Goal: Check status: Check status

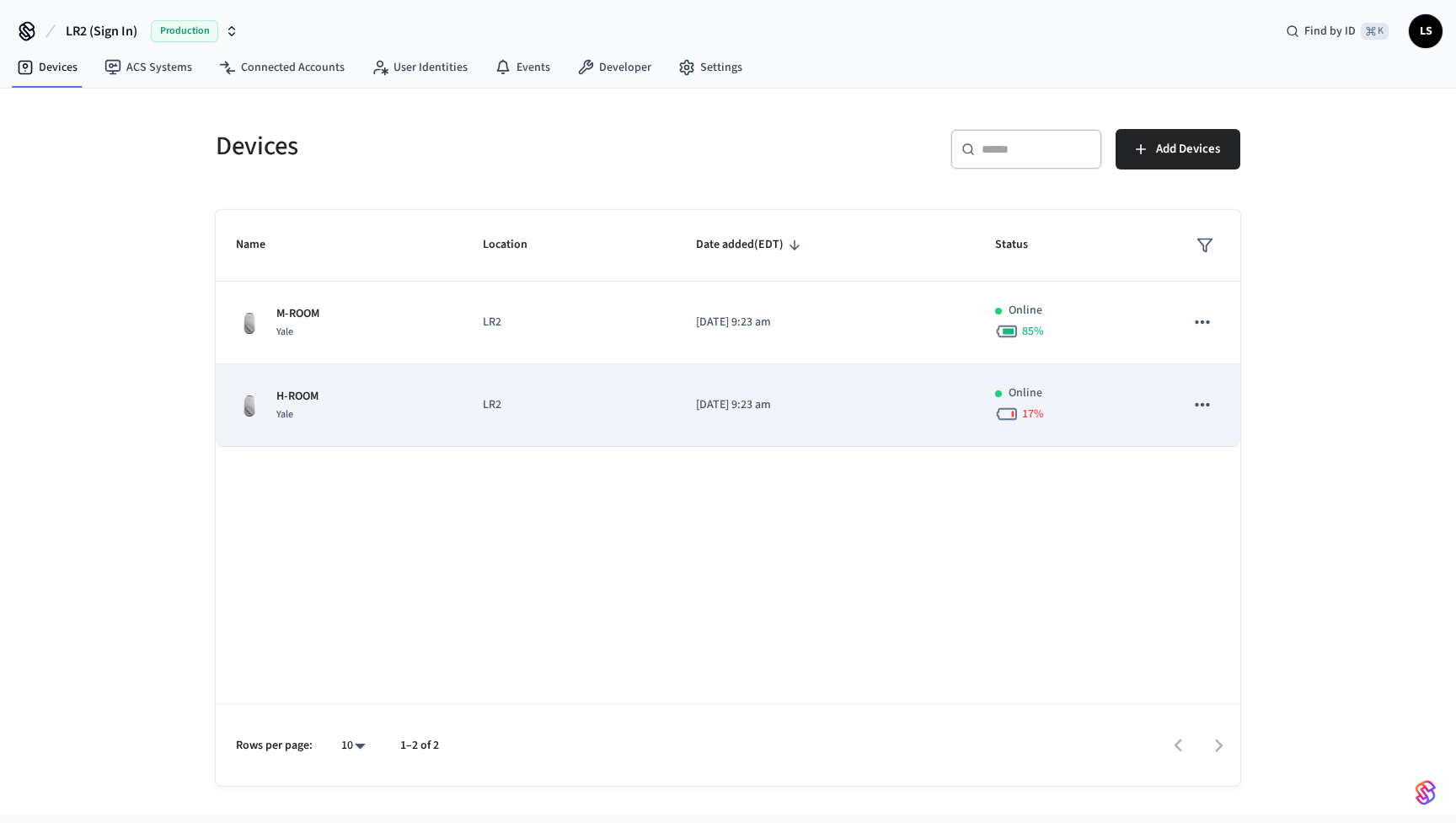
click at [354, 399] on div "H-ROOM Yale" at bounding box center [340, 406] width 207 height 36
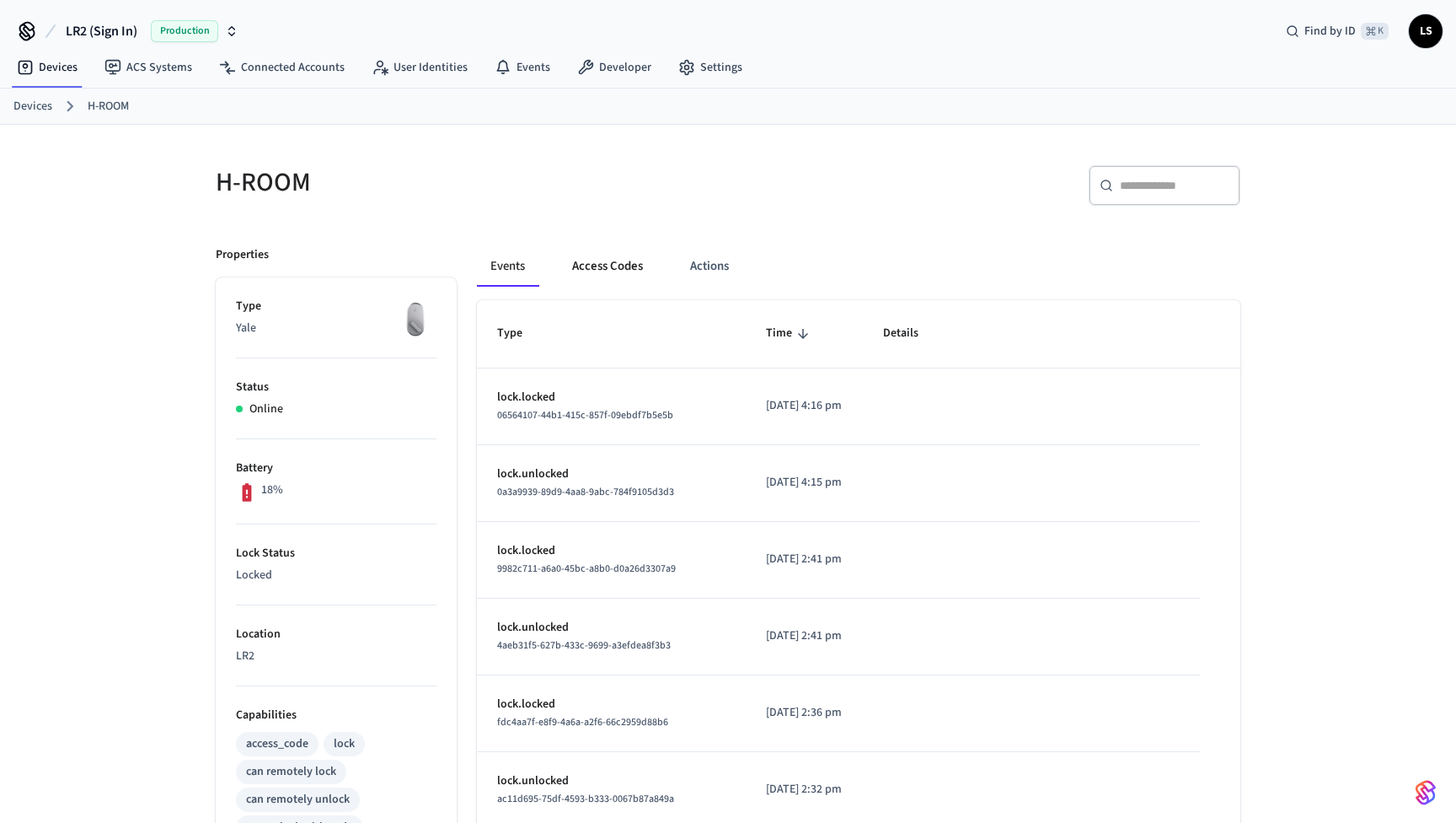
click at [607, 262] on button "Access Codes" at bounding box center [608, 266] width 98 height 40
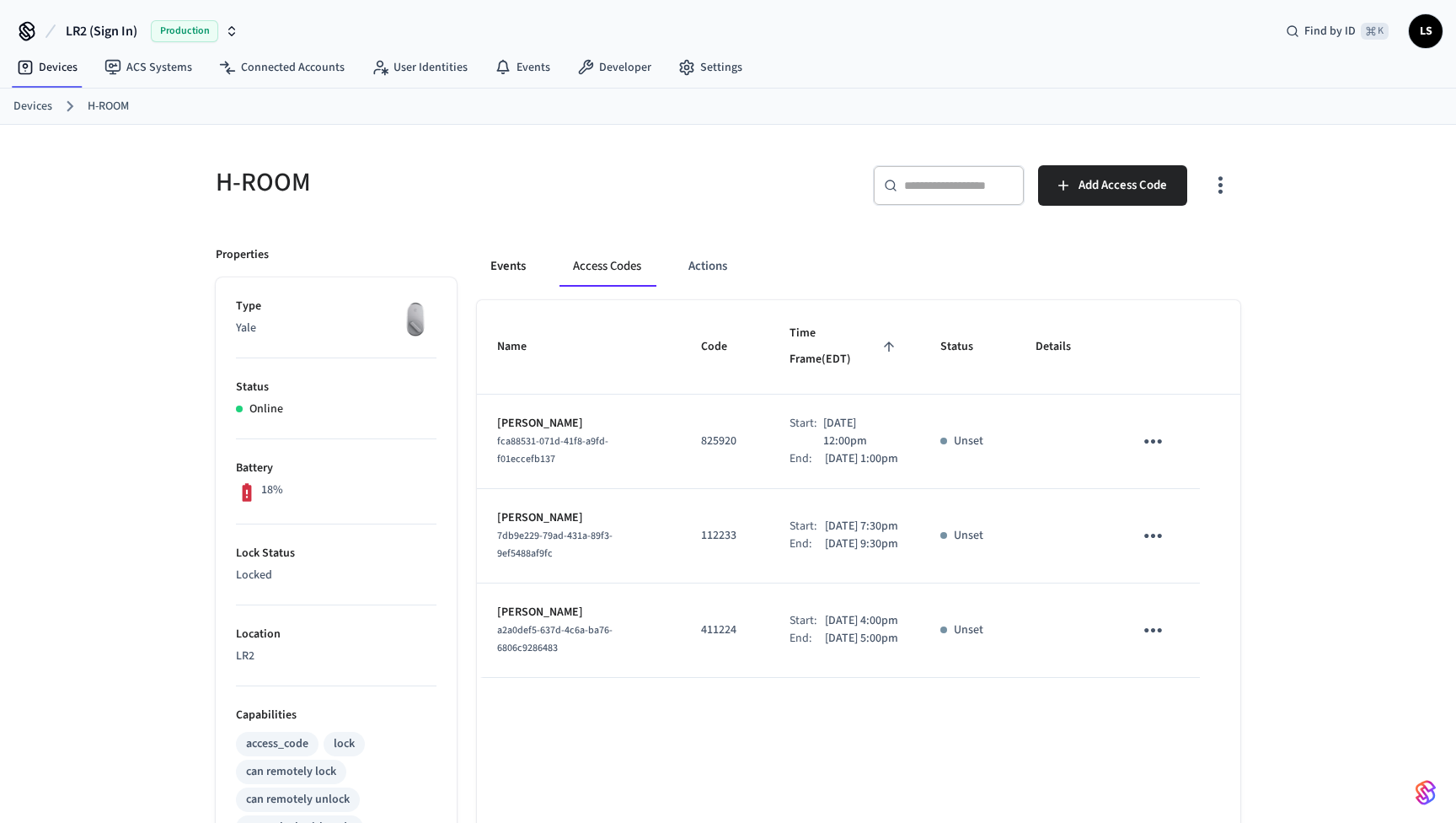
click at [521, 268] on button "Events" at bounding box center [508, 266] width 62 height 40
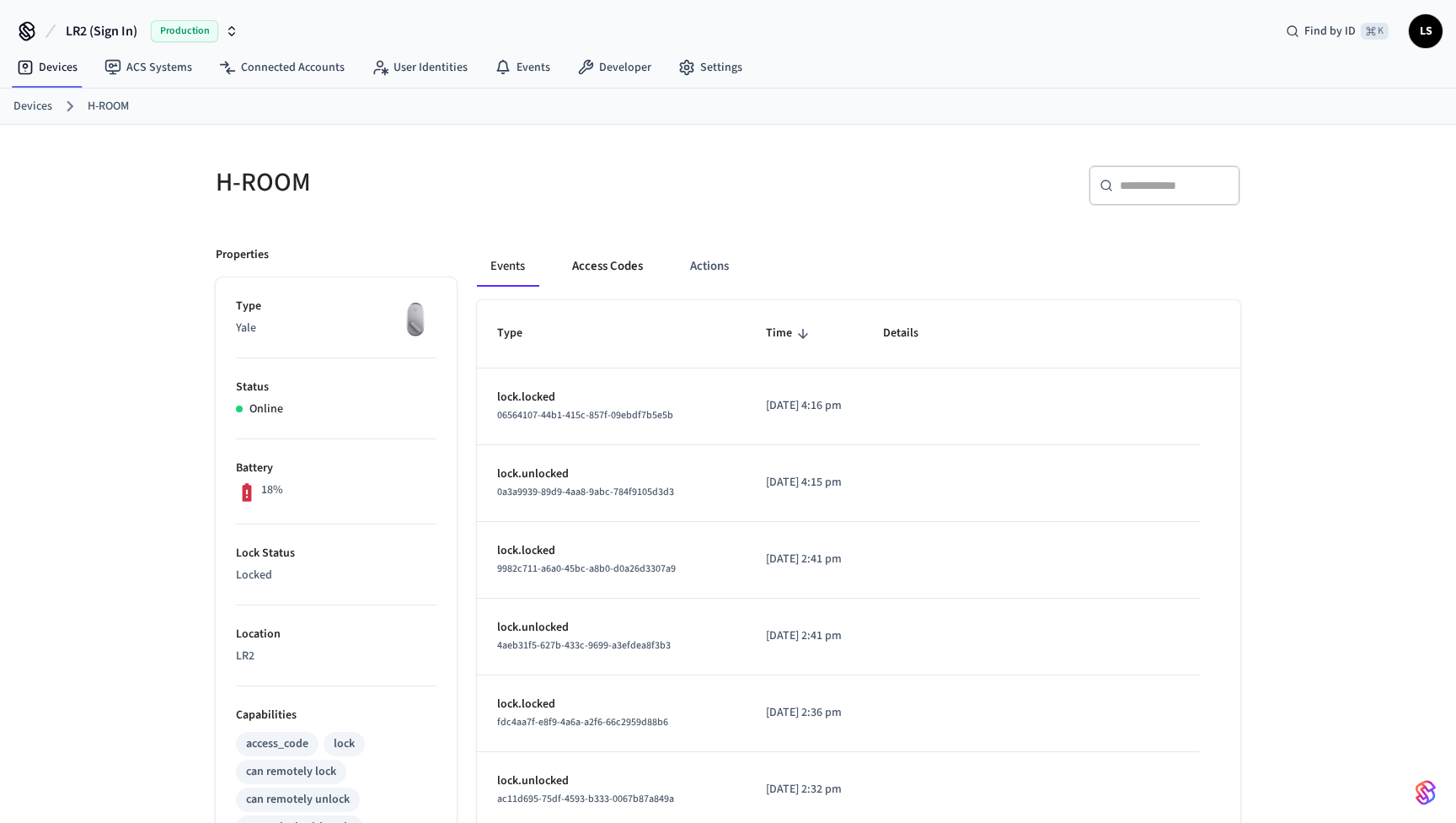
click at [613, 268] on button "Access Codes" at bounding box center [608, 266] width 98 height 40
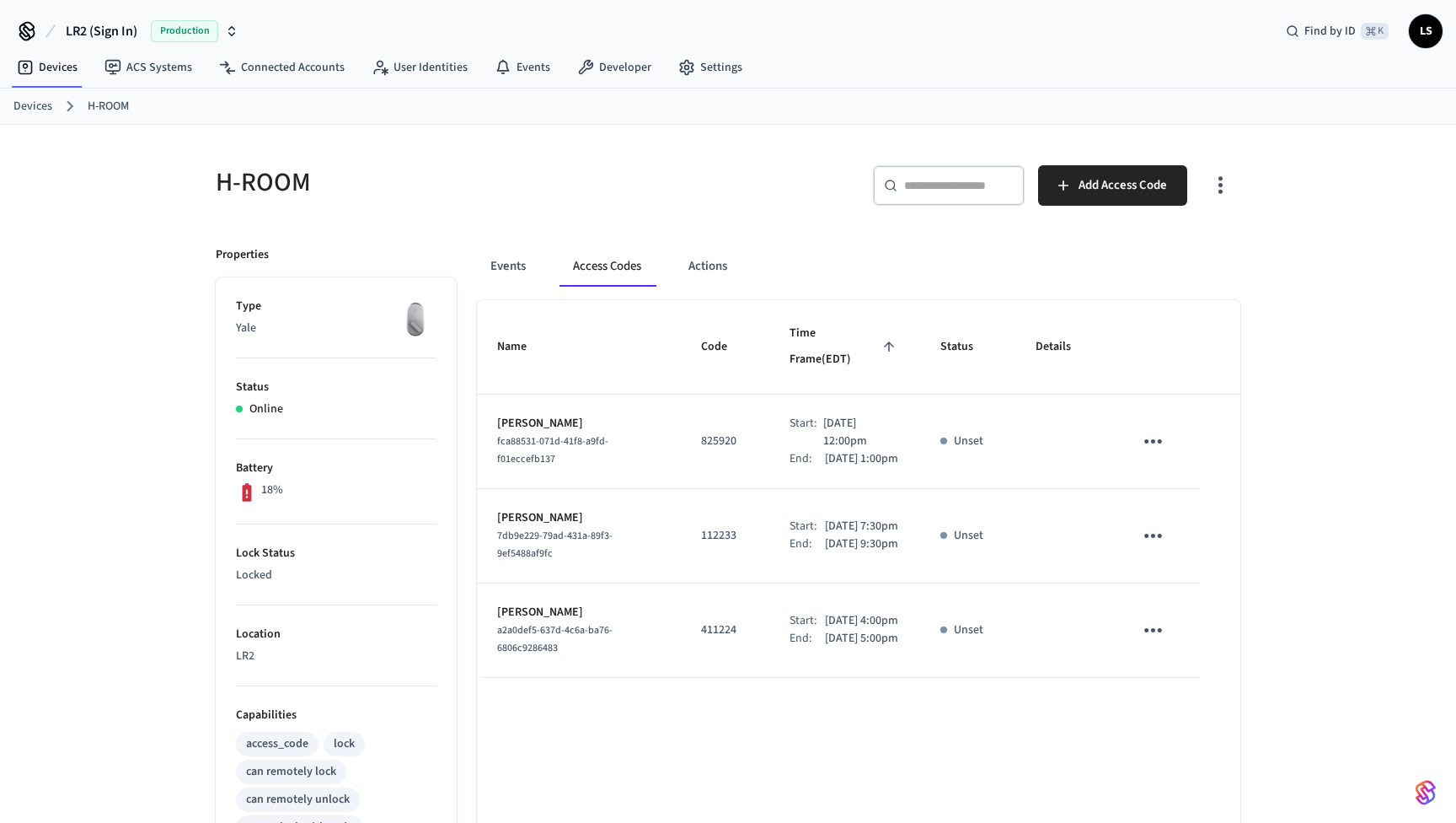
scroll to position [4, 0]
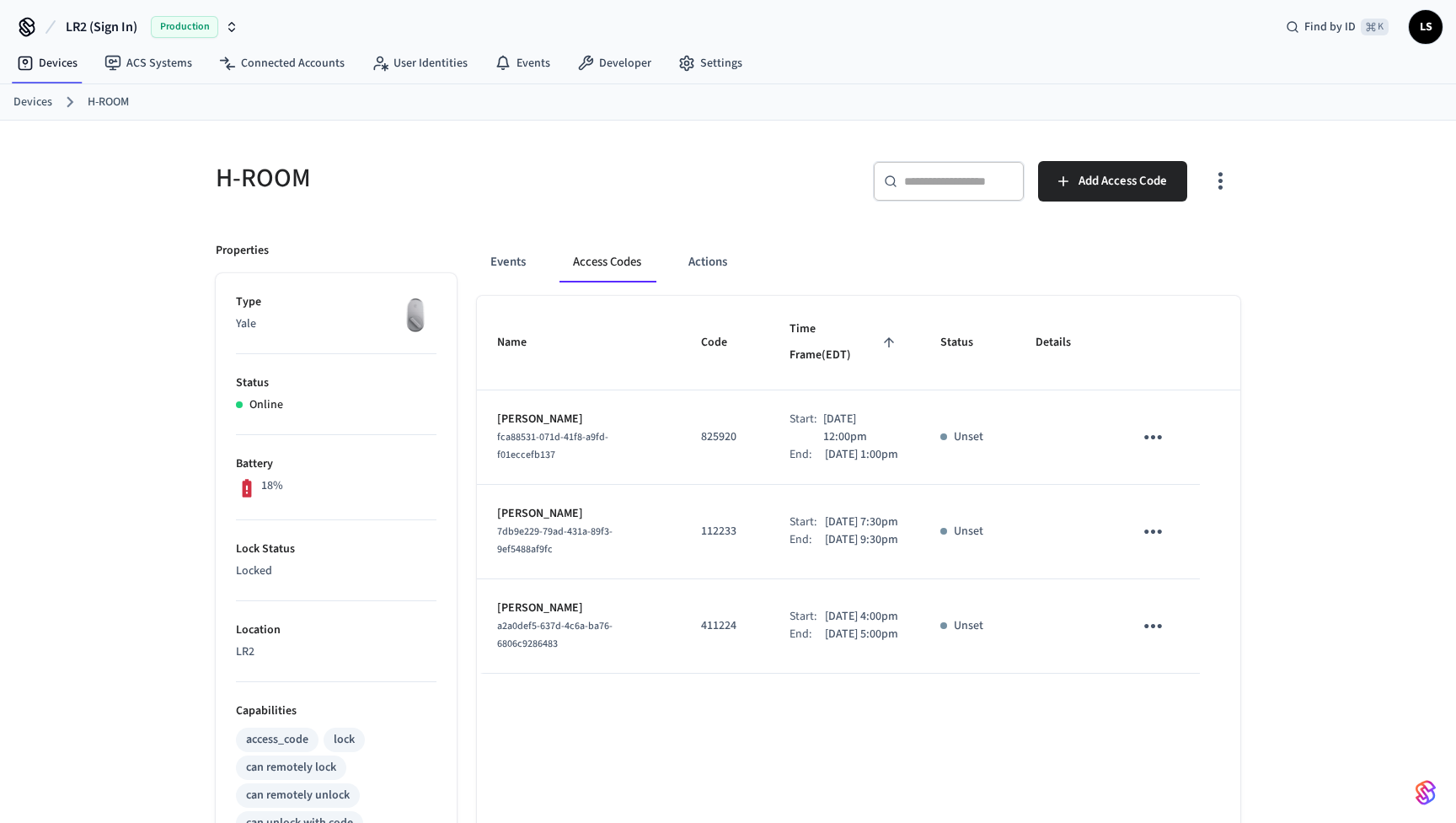
click at [301, 486] on div "18%" at bounding box center [336, 488] width 201 height 22
click at [252, 483] on icon at bounding box center [247, 488] width 22 height 22
click at [36, 103] on link "Devices" at bounding box center [32, 103] width 38 height 18
